Goal: Information Seeking & Learning: Learn about a topic

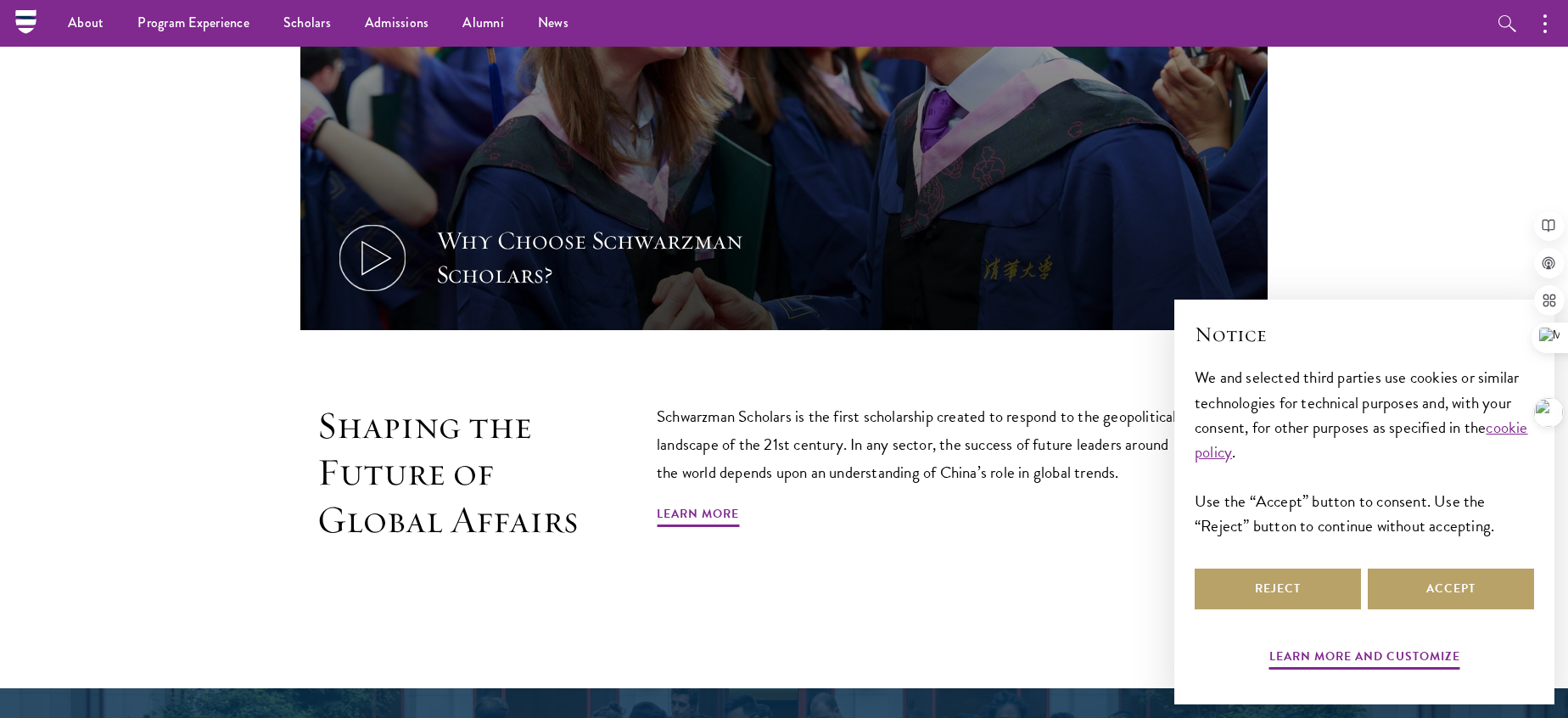
scroll to position [640, 0]
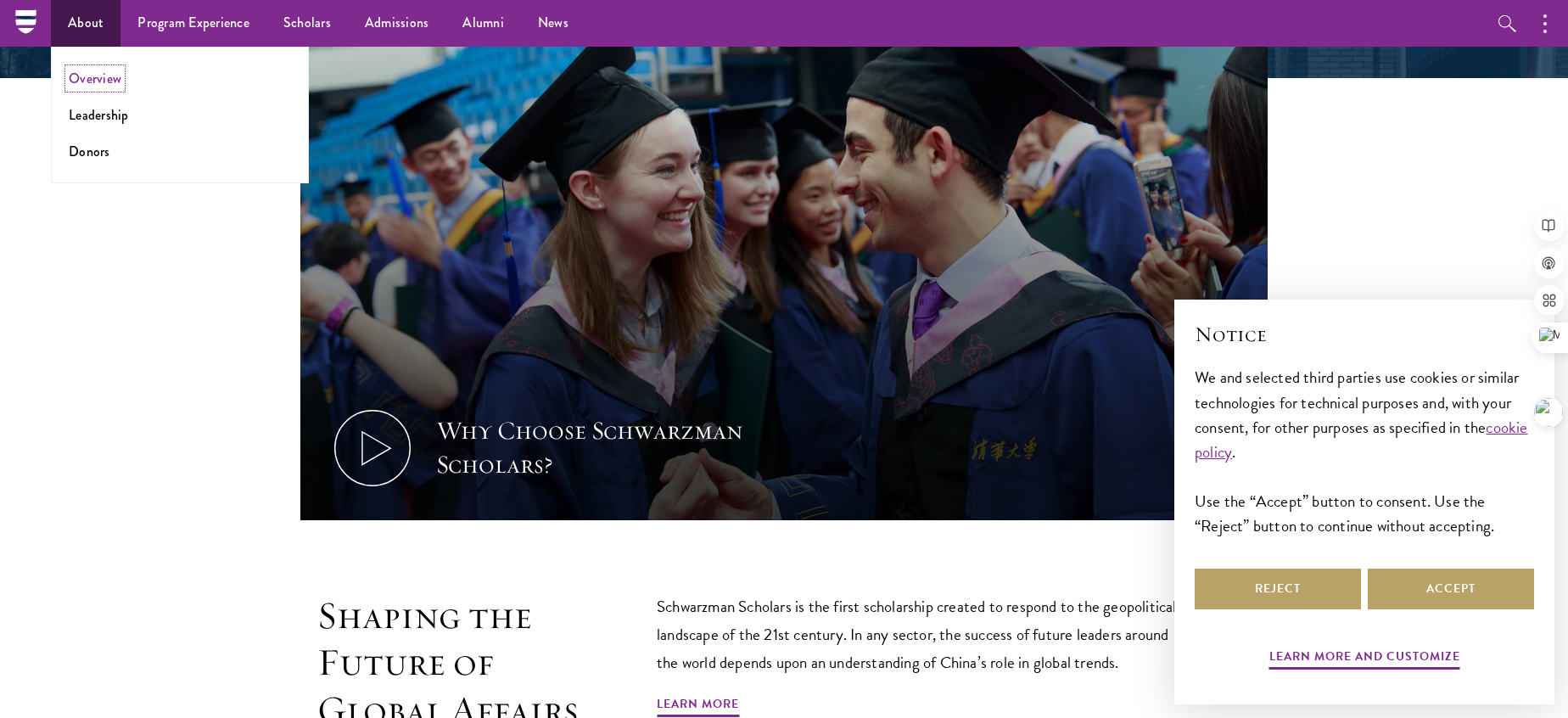
click at [93, 75] on link "Overview" at bounding box center [95, 79] width 53 height 20
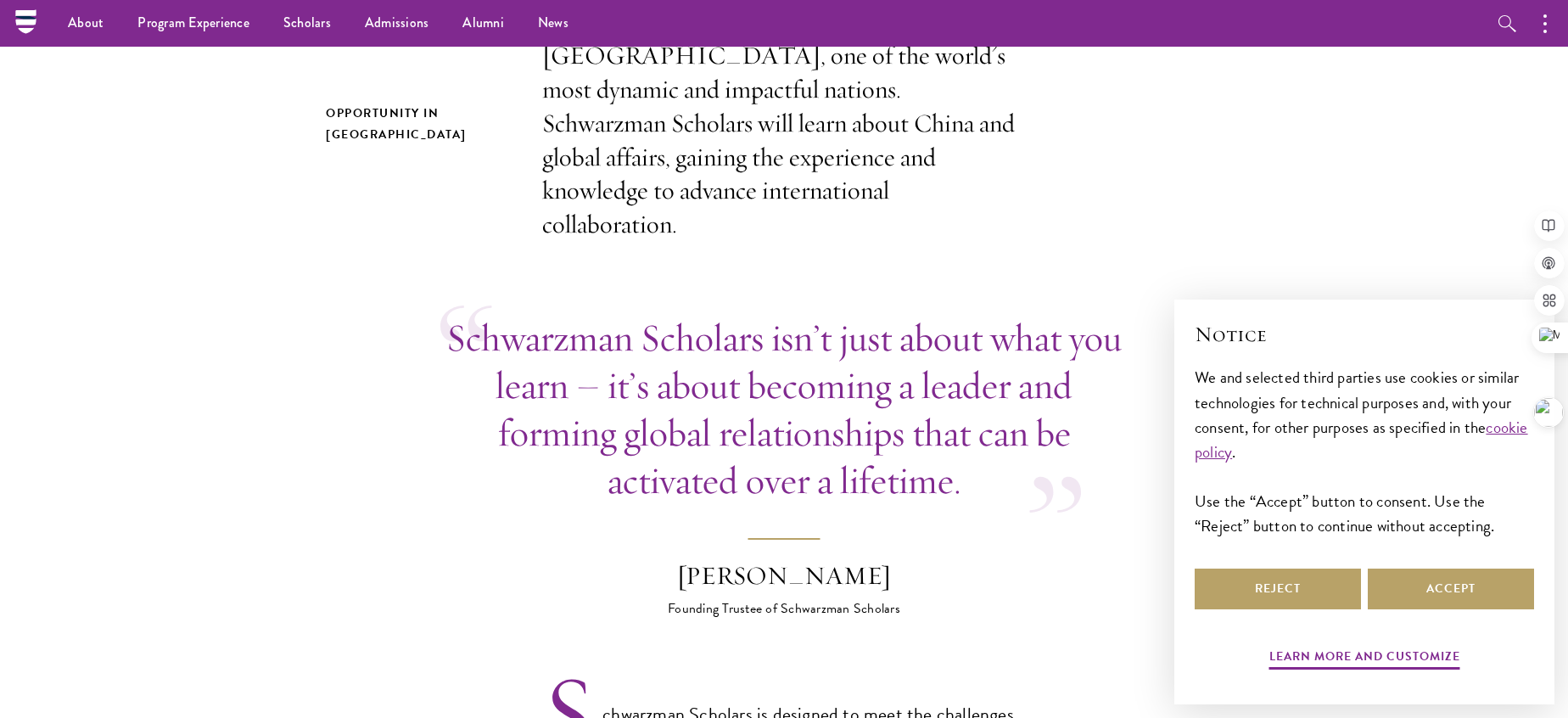
scroll to position [356, 0]
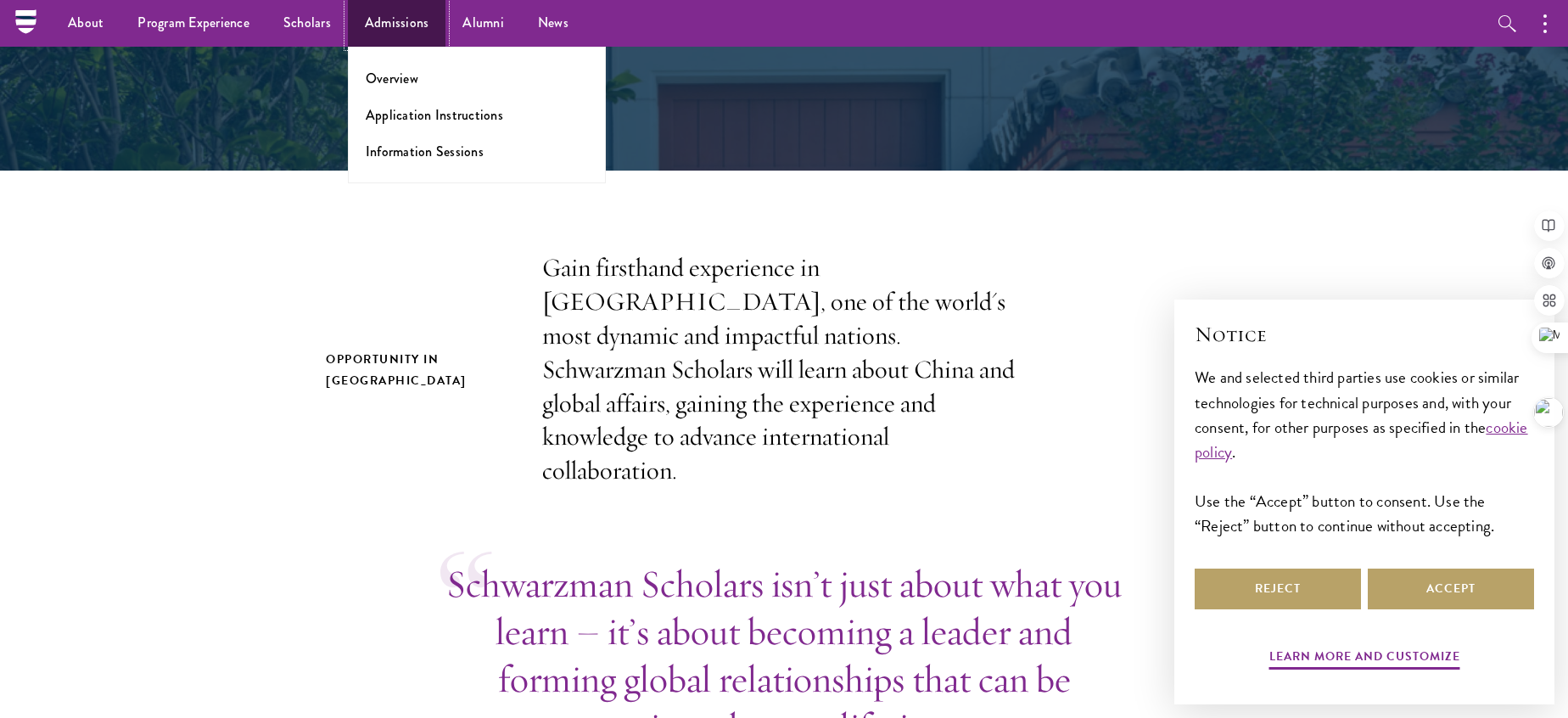
click at [382, 32] on link "Admissions" at bounding box center [397, 23] width 98 height 46
